Goal: Information Seeking & Learning: Learn about a topic

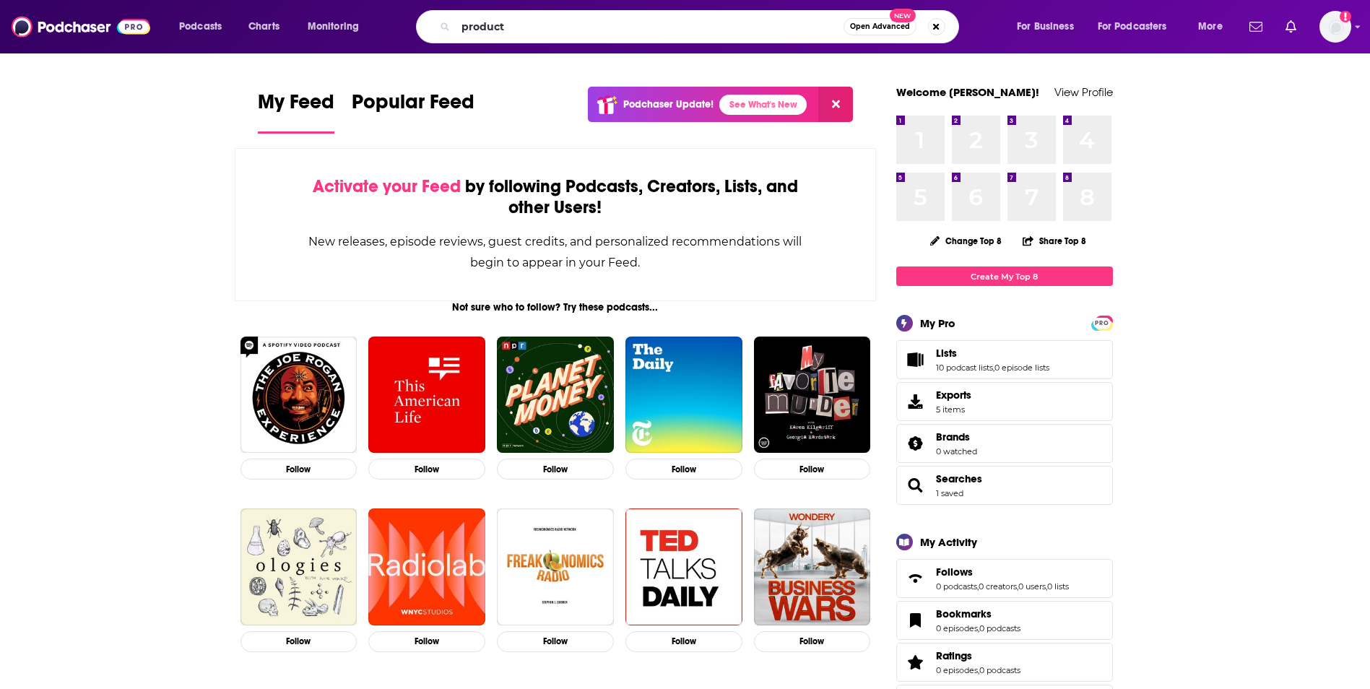
type input "product"
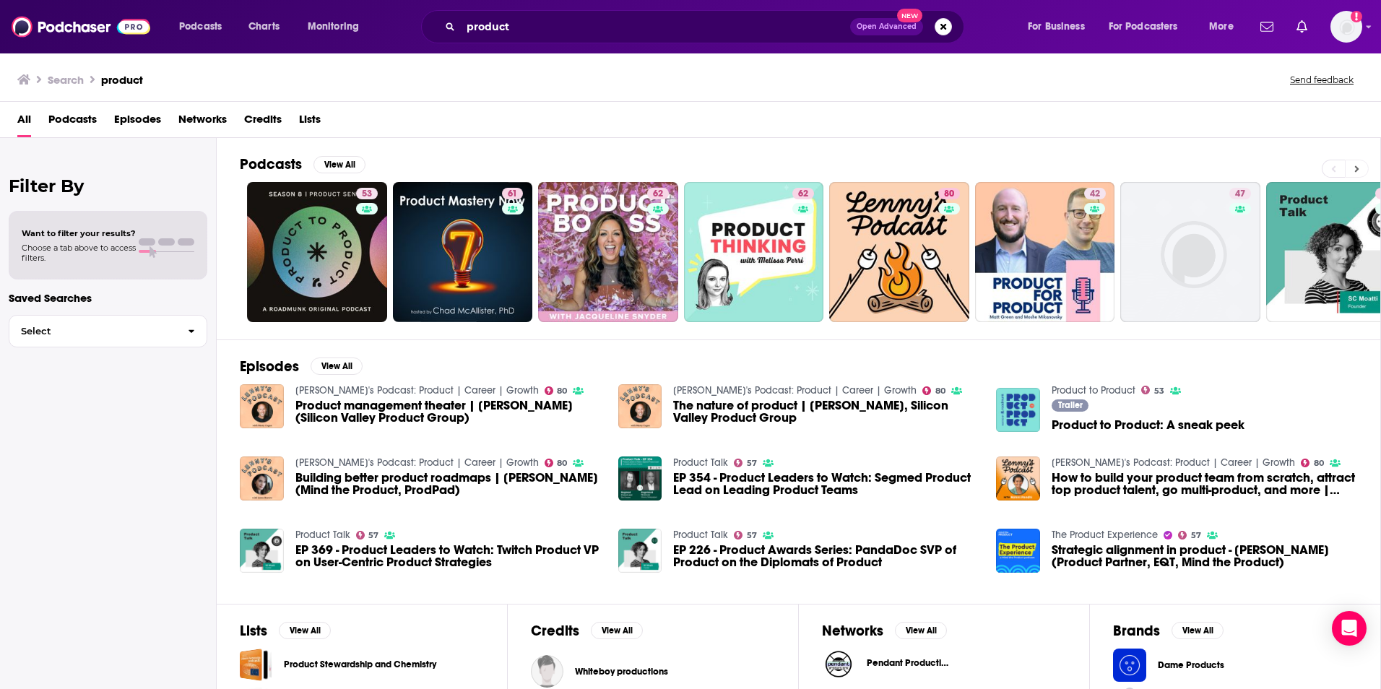
click at [1357, 164] on icon at bounding box center [1357, 169] width 5 height 10
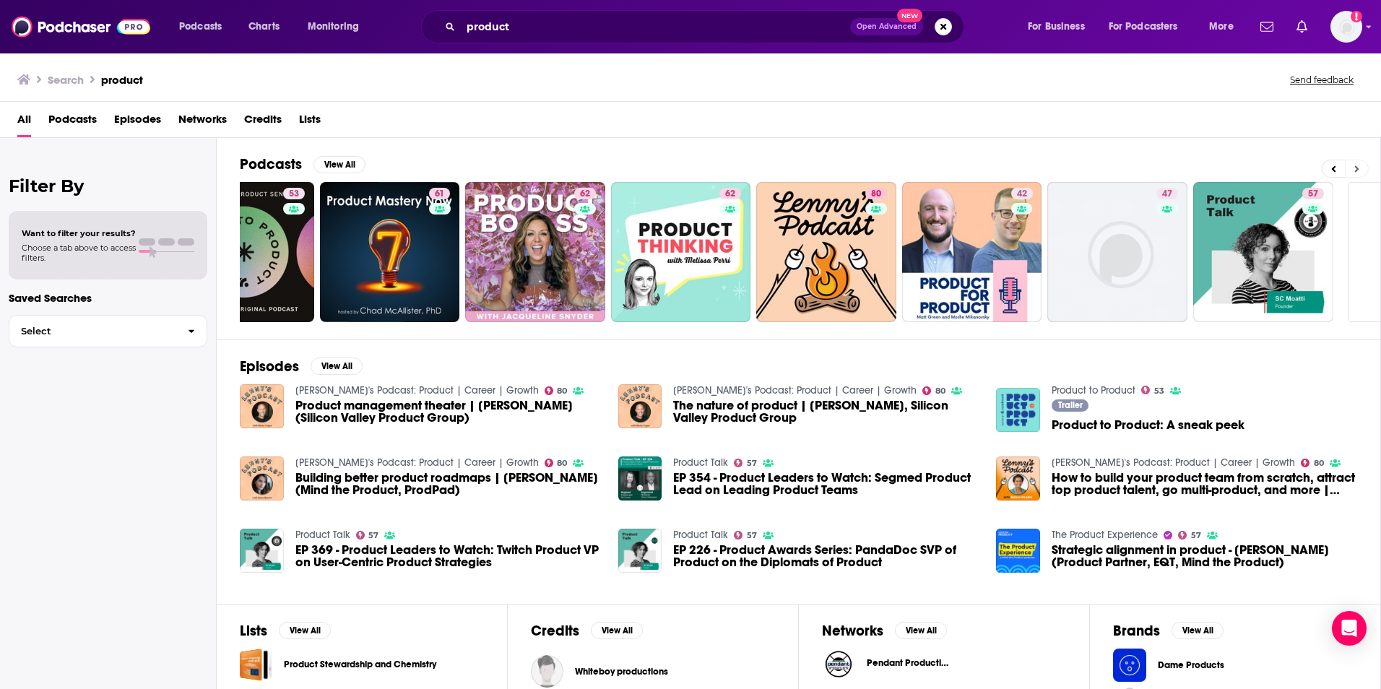
scroll to position [0, 186]
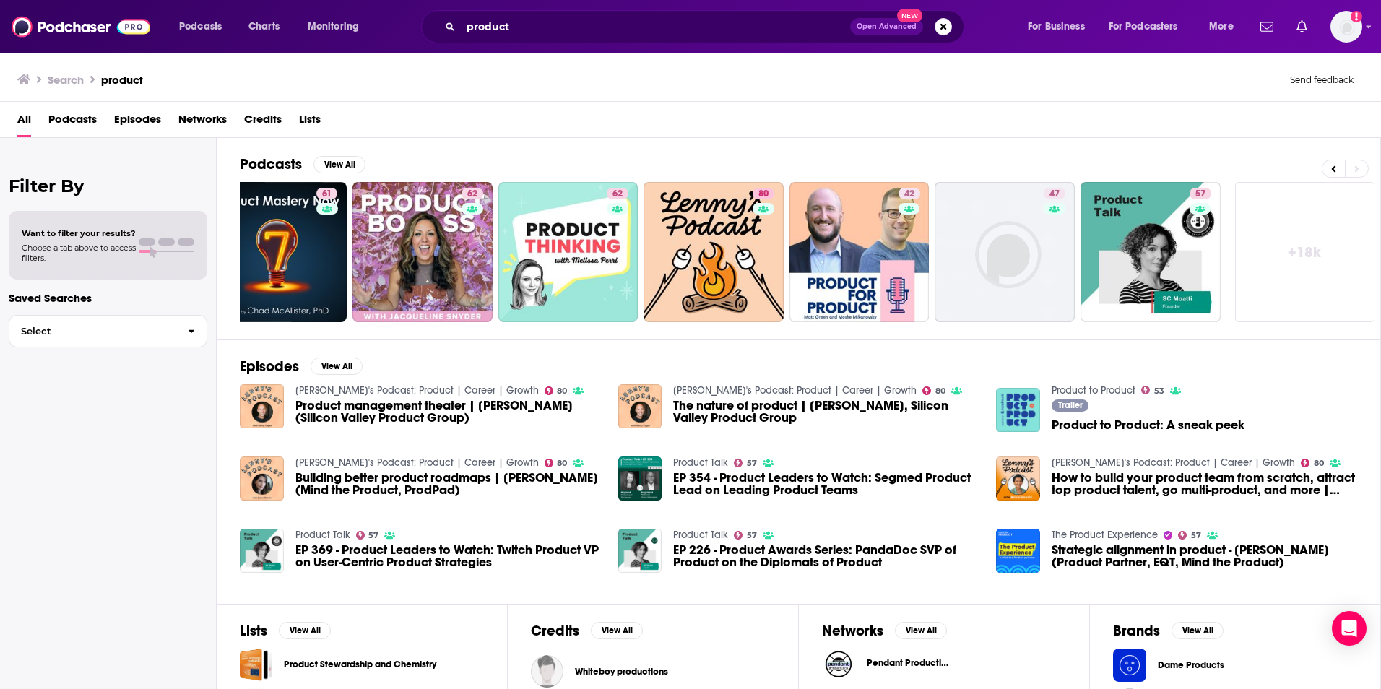
click at [1321, 252] on link "+ 18k" at bounding box center [1305, 252] width 140 height 140
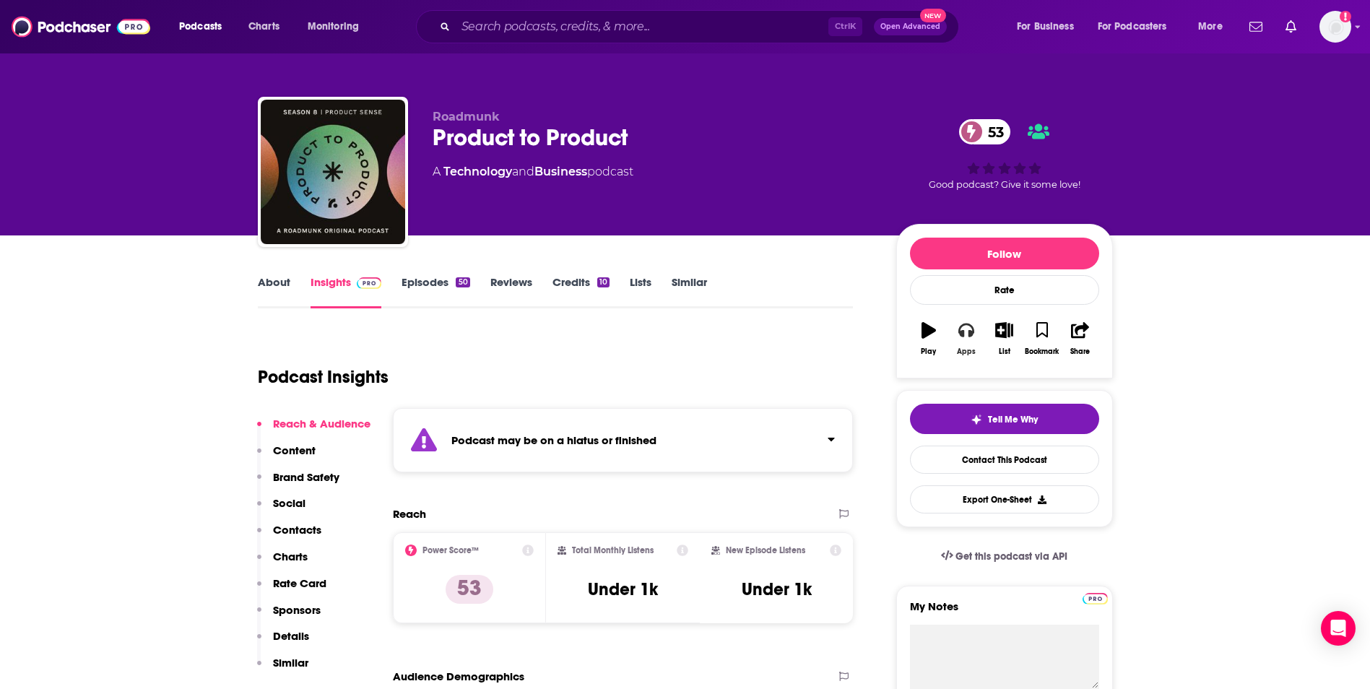
click at [965, 338] on icon "button" at bounding box center [967, 330] width 16 height 16
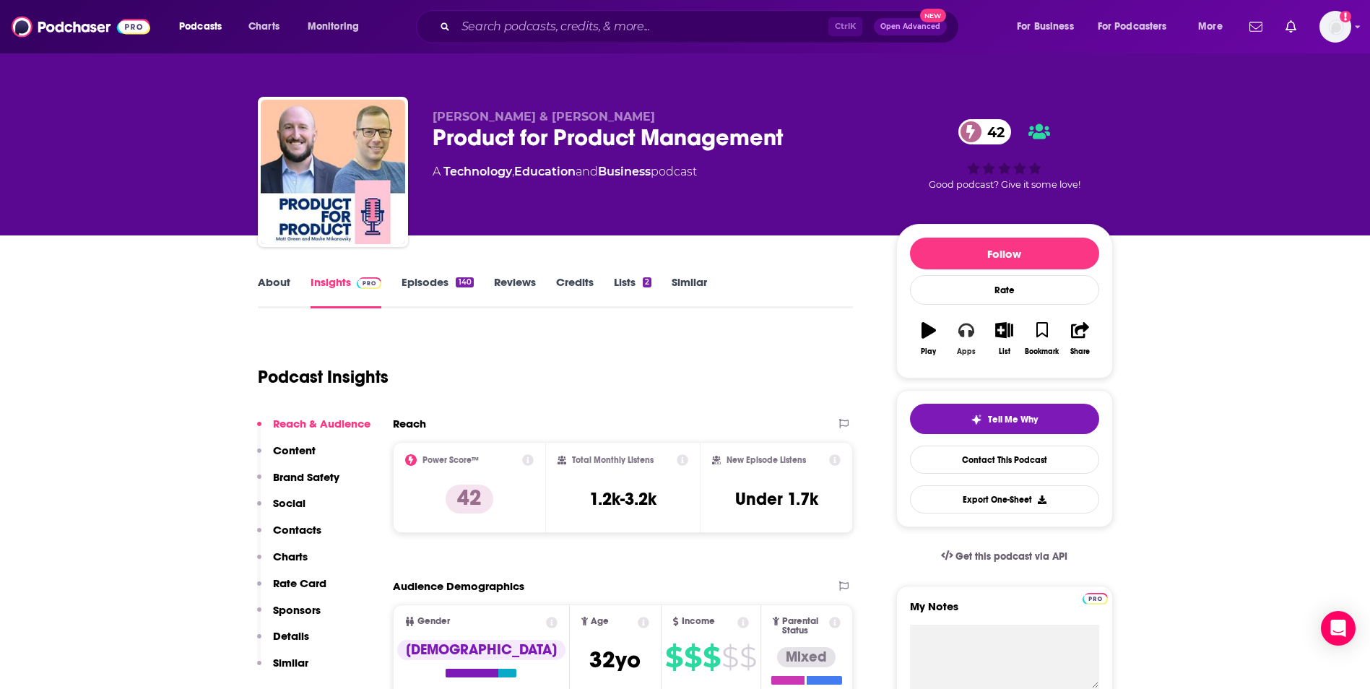
click at [967, 336] on icon "button" at bounding box center [967, 330] width 16 height 16
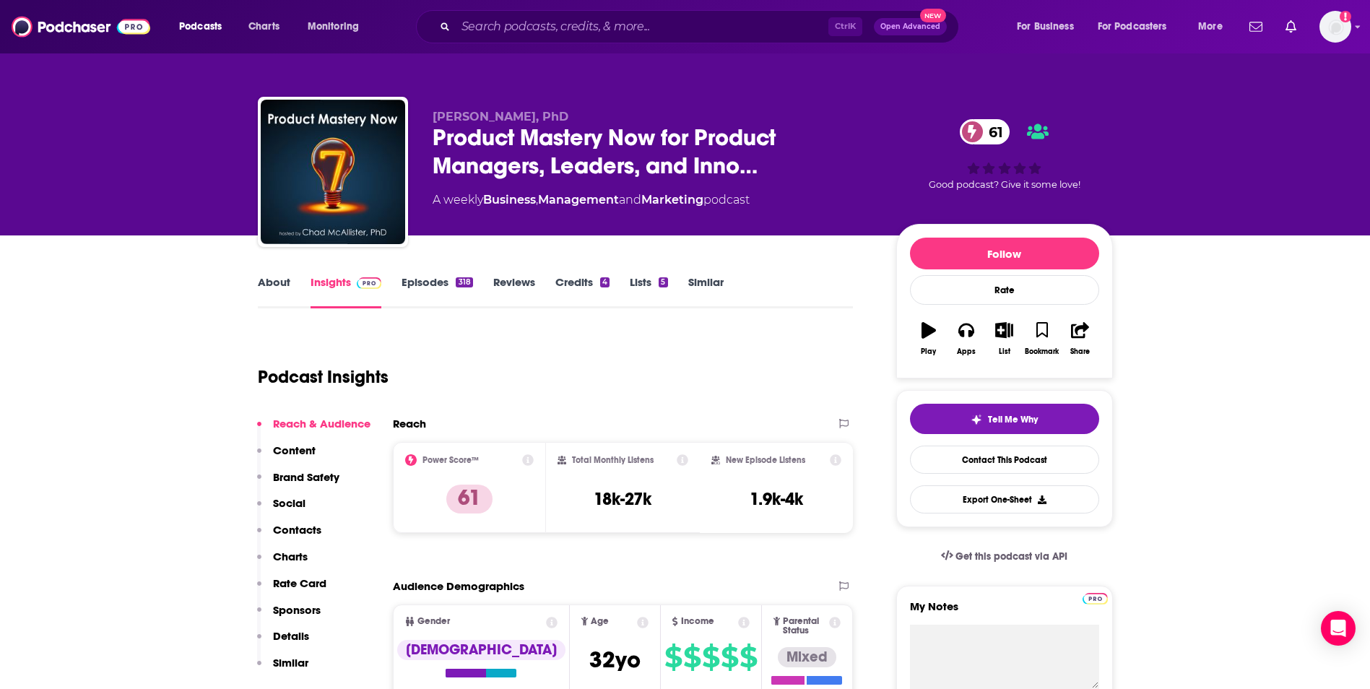
click at [283, 288] on link "About" at bounding box center [274, 291] width 33 height 33
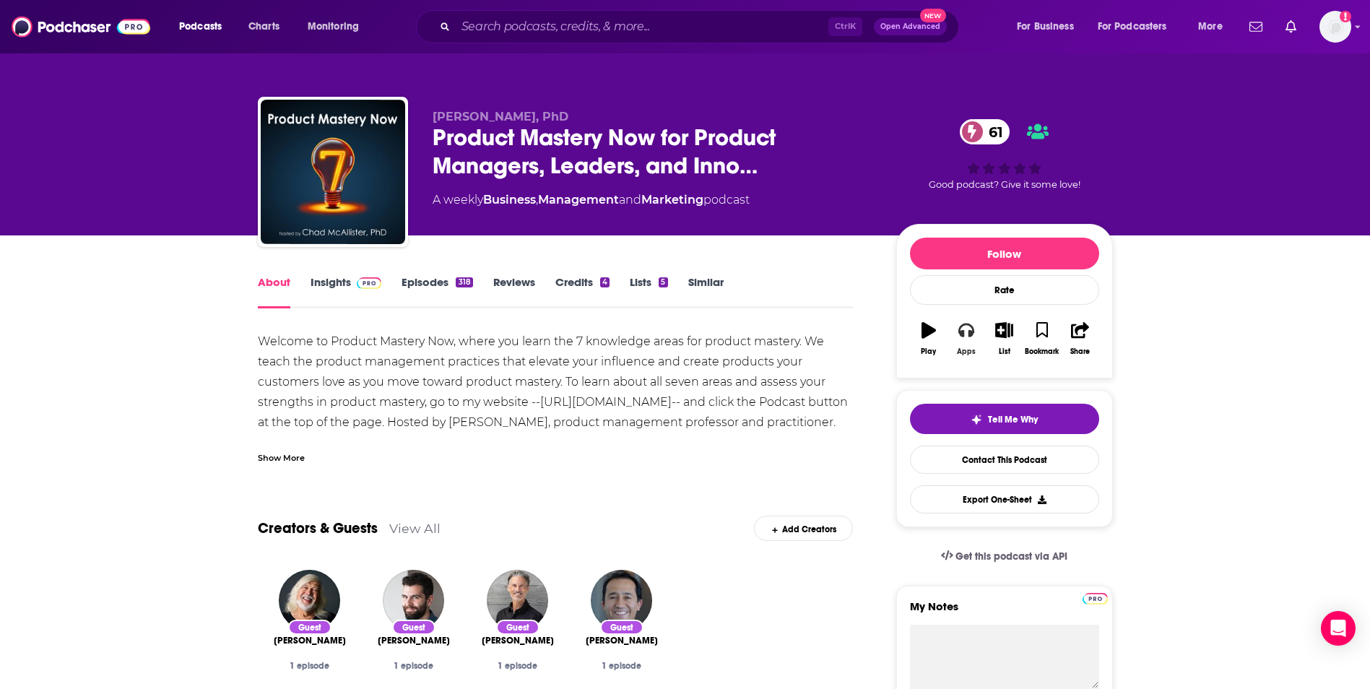
click at [966, 347] on div "Apps" at bounding box center [966, 351] width 19 height 9
